Goal: Task Accomplishment & Management: Manage account settings

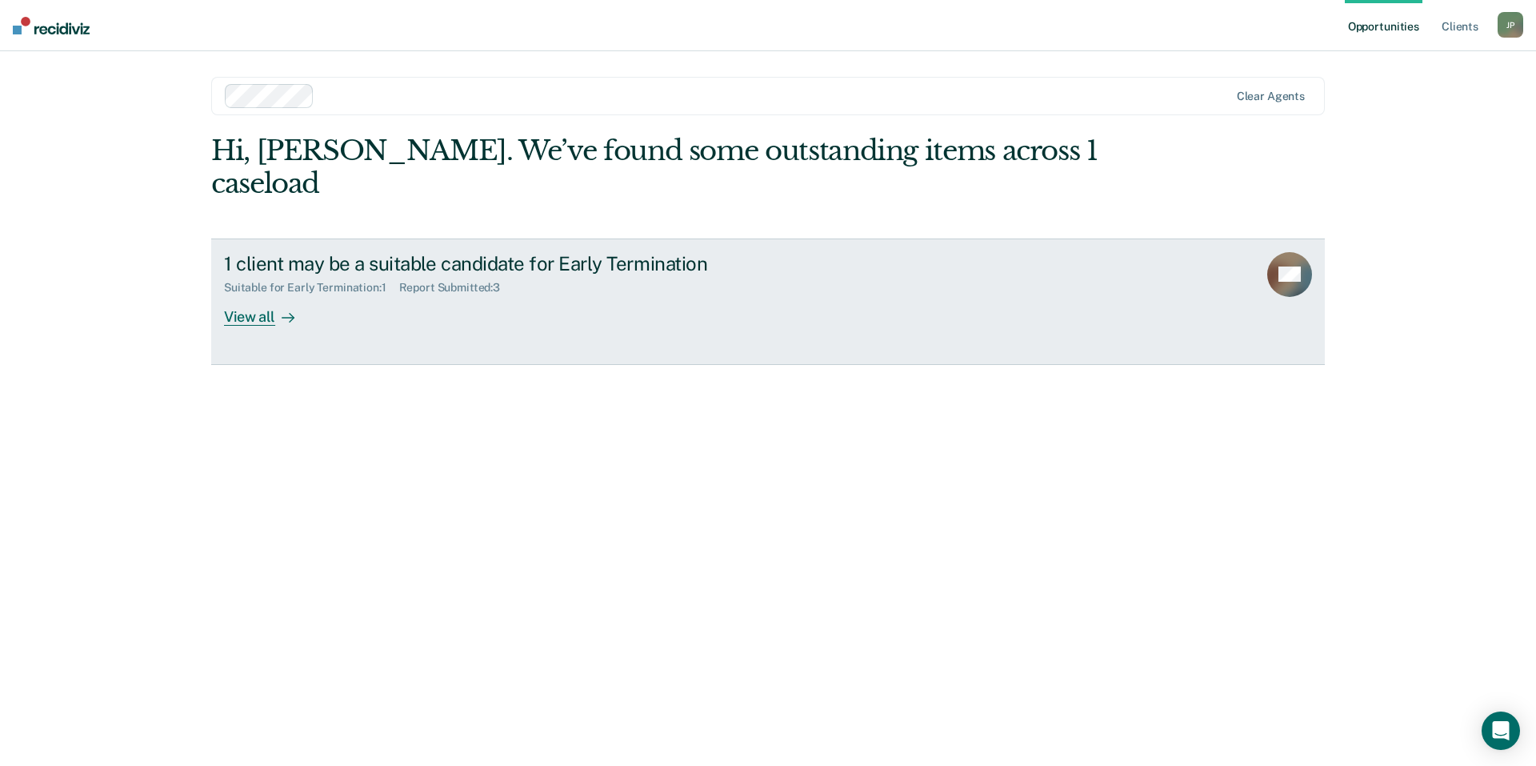
click at [271, 294] on div "View all" at bounding box center [269, 309] width 90 height 31
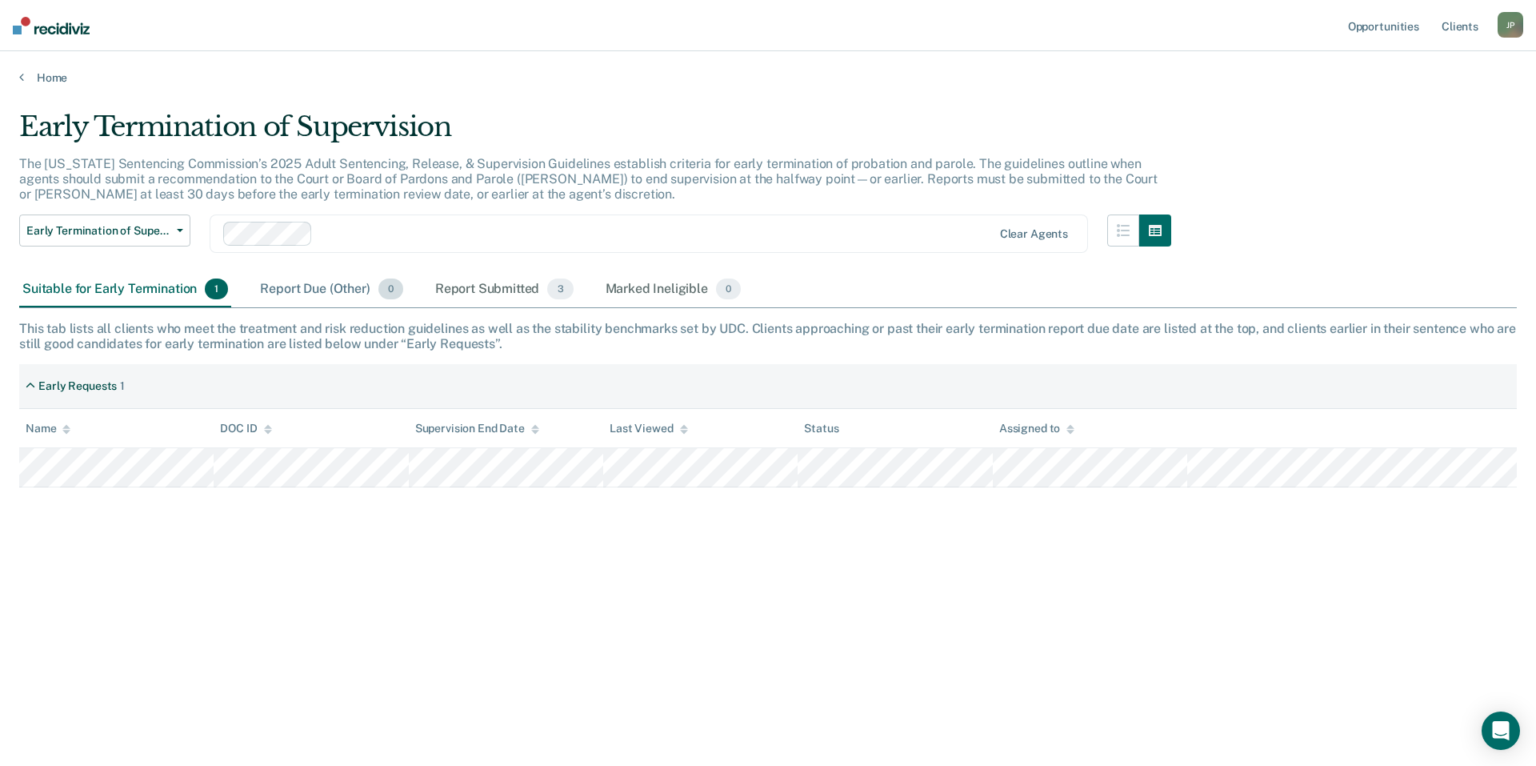
click at [306, 290] on div "Report Due (Other) 0" at bounding box center [331, 289] width 149 height 35
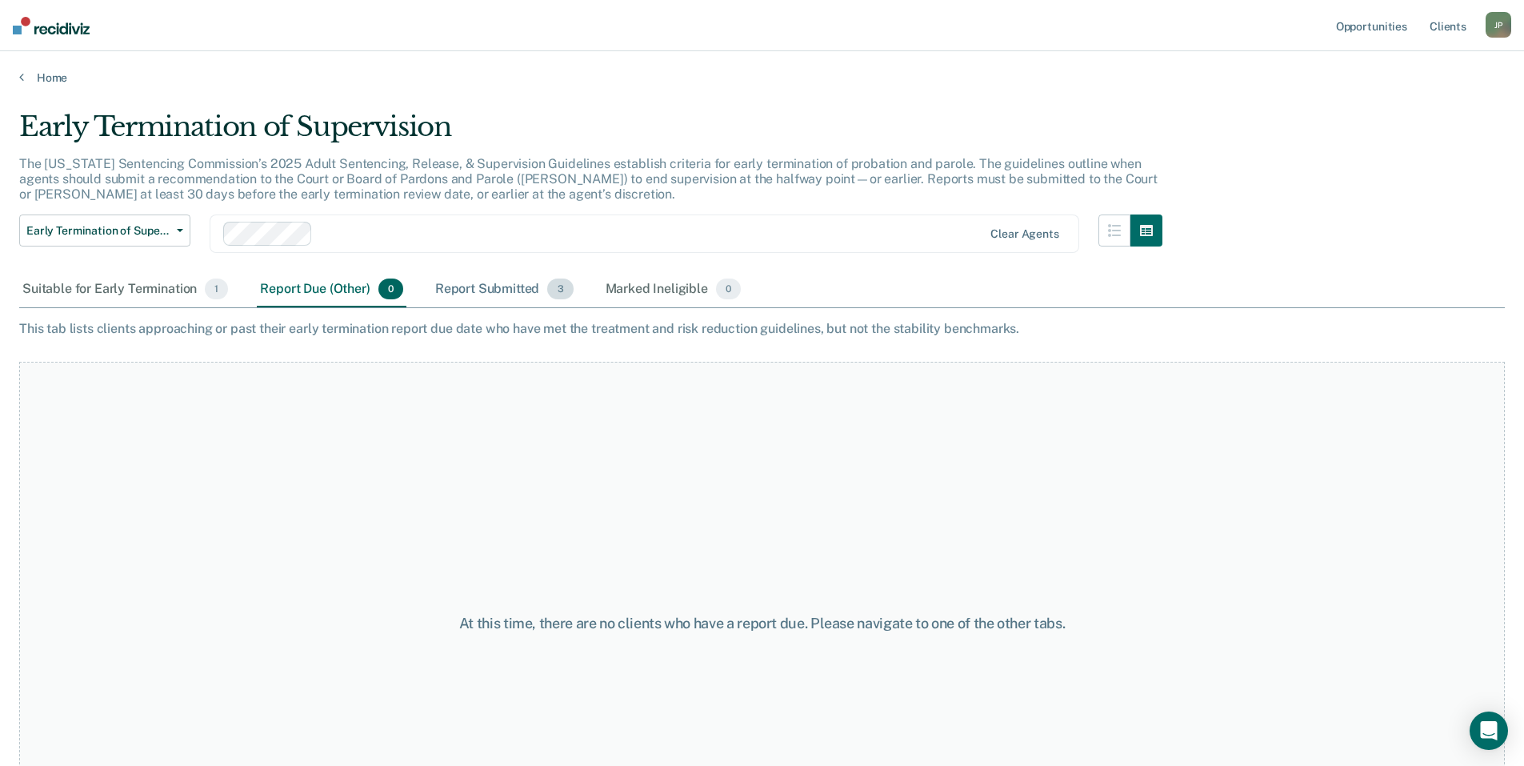
click at [476, 295] on div "Report Submitted 3" at bounding box center [504, 289] width 145 height 35
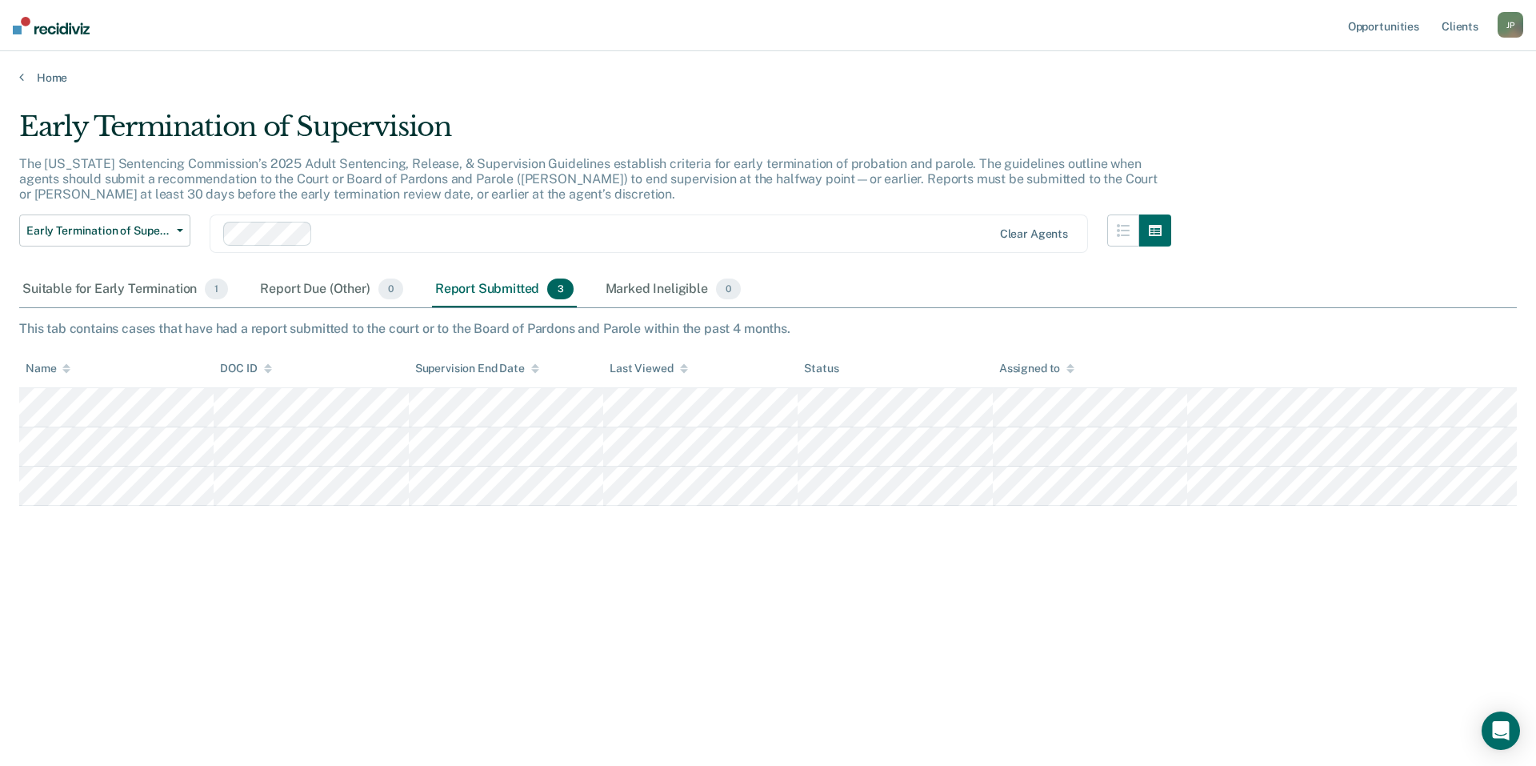
click at [1517, 29] on div "J P" at bounding box center [1511, 25] width 26 height 26
click at [1425, 104] on link "Log Out" at bounding box center [1446, 105] width 129 height 14
